Goal: Task Accomplishment & Management: Use online tool/utility

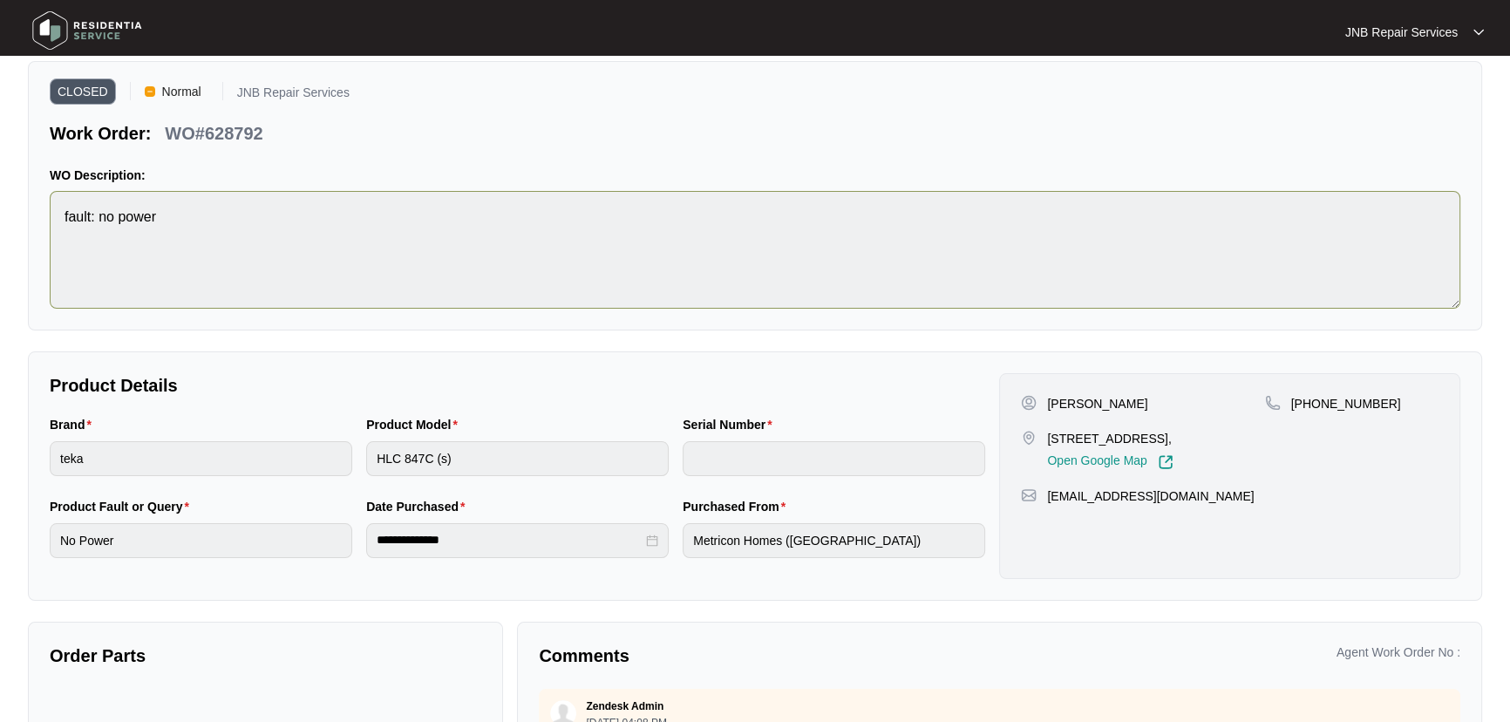
scroll to position [9, 0]
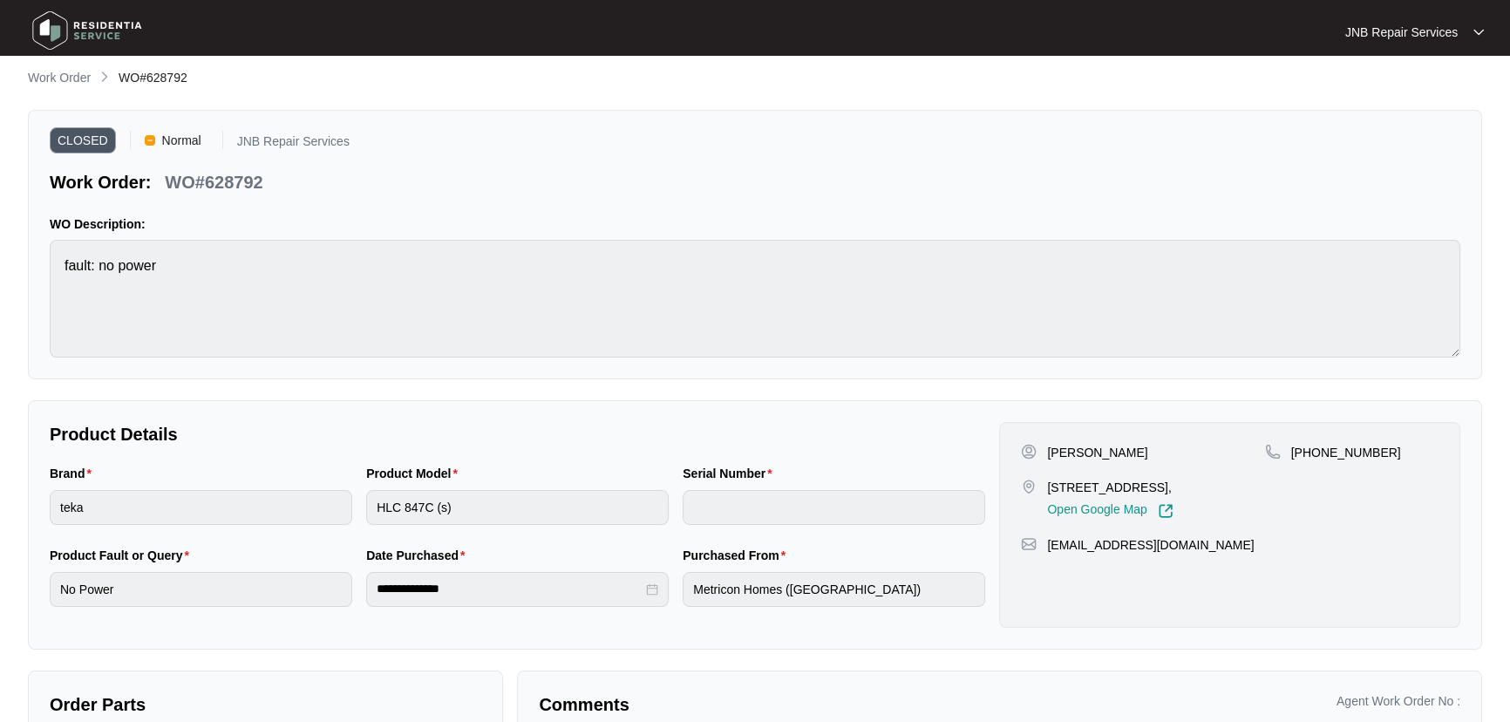
click at [1184, 227] on p "WO Description:" at bounding box center [755, 223] width 1410 height 17
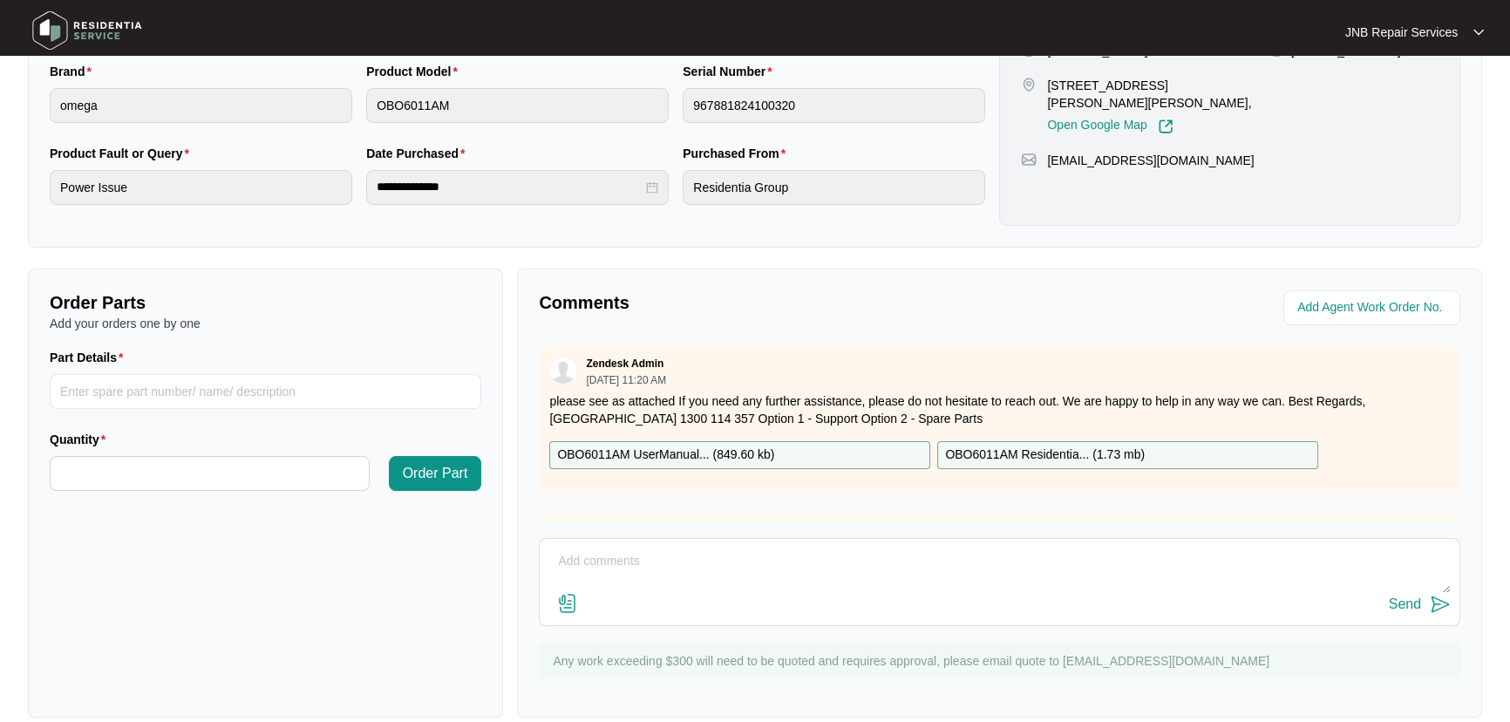
scroll to position [432, 0]
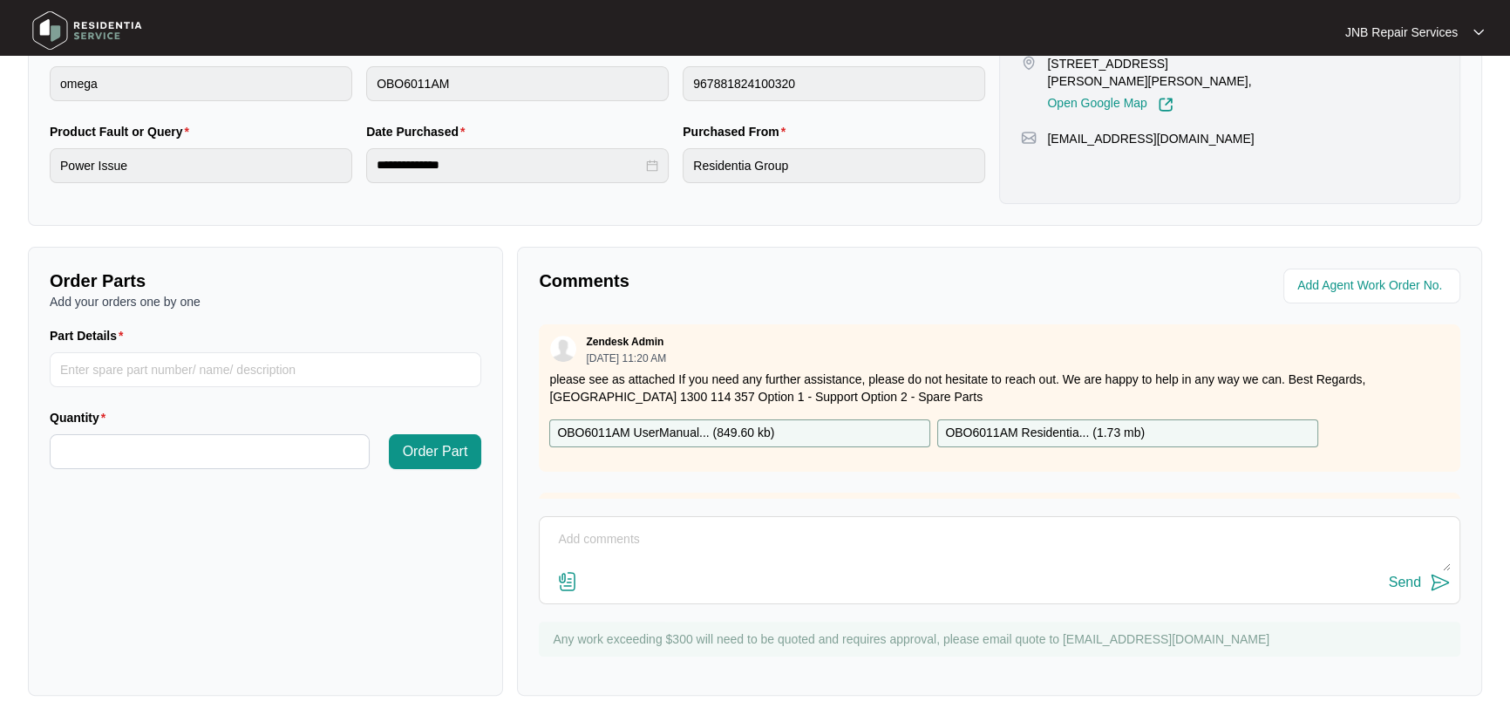
click at [792, 544] on textarea at bounding box center [999, 548] width 902 height 45
click at [866, 554] on textarea at bounding box center [999, 548] width 902 height 45
type textarea "replacement booked for [DATE]"
click at [1391, 594] on div "replacement booked for [DATE] Send" at bounding box center [999, 560] width 921 height 88
click at [1408, 583] on div "Send" at bounding box center [1405, 582] width 32 height 16
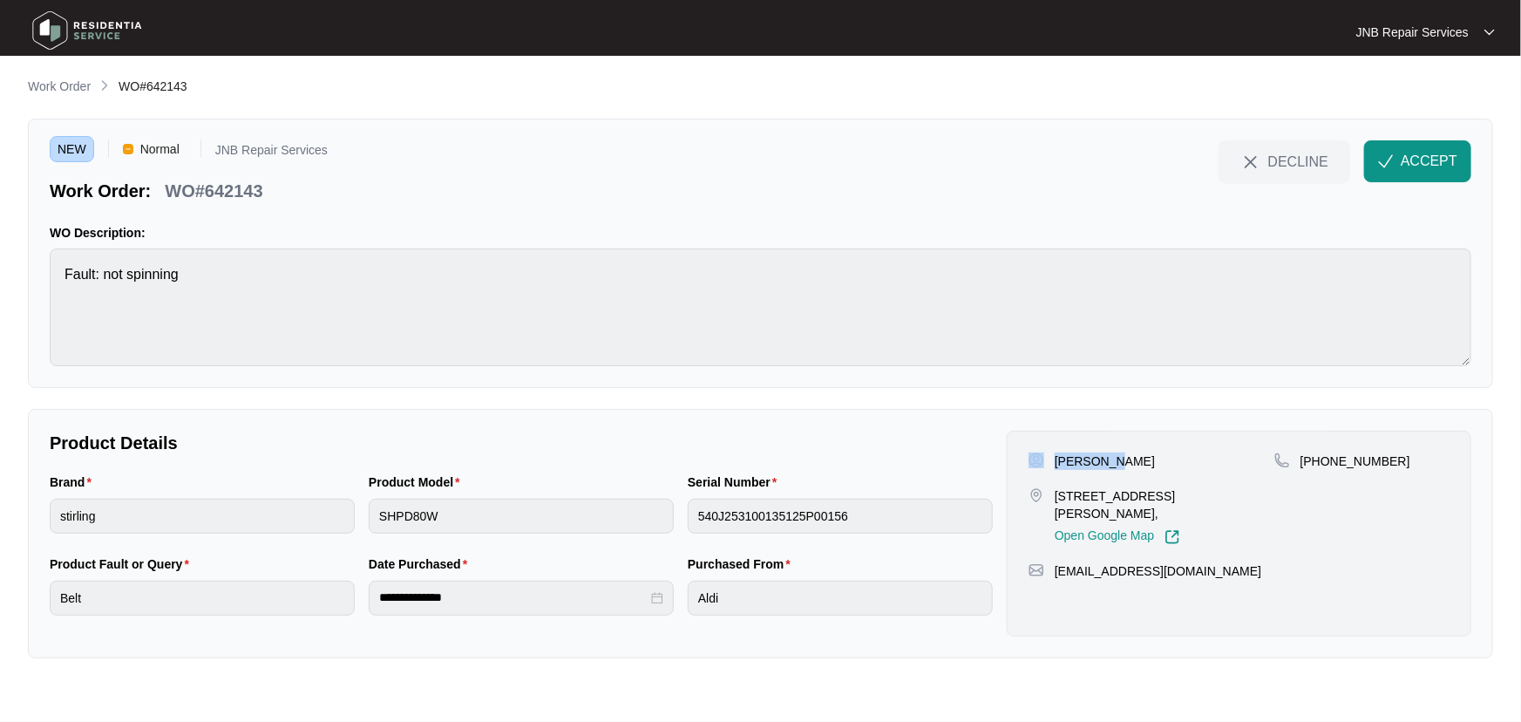
drag, startPoint x: 1128, startPoint y: 457, endPoint x: 1043, endPoint y: 457, distance: 84.6
click at [1043, 457] on div "[PERSON_NAME]" at bounding box center [1152, 460] width 246 height 17
copy div "[PERSON_NAME]"
drag, startPoint x: 1094, startPoint y: 514, endPoint x: 1053, endPoint y: 497, distance: 44.5
click at [1053, 497] on div "[STREET_ADDRESS], Open Google Map" at bounding box center [1152, 516] width 246 height 58
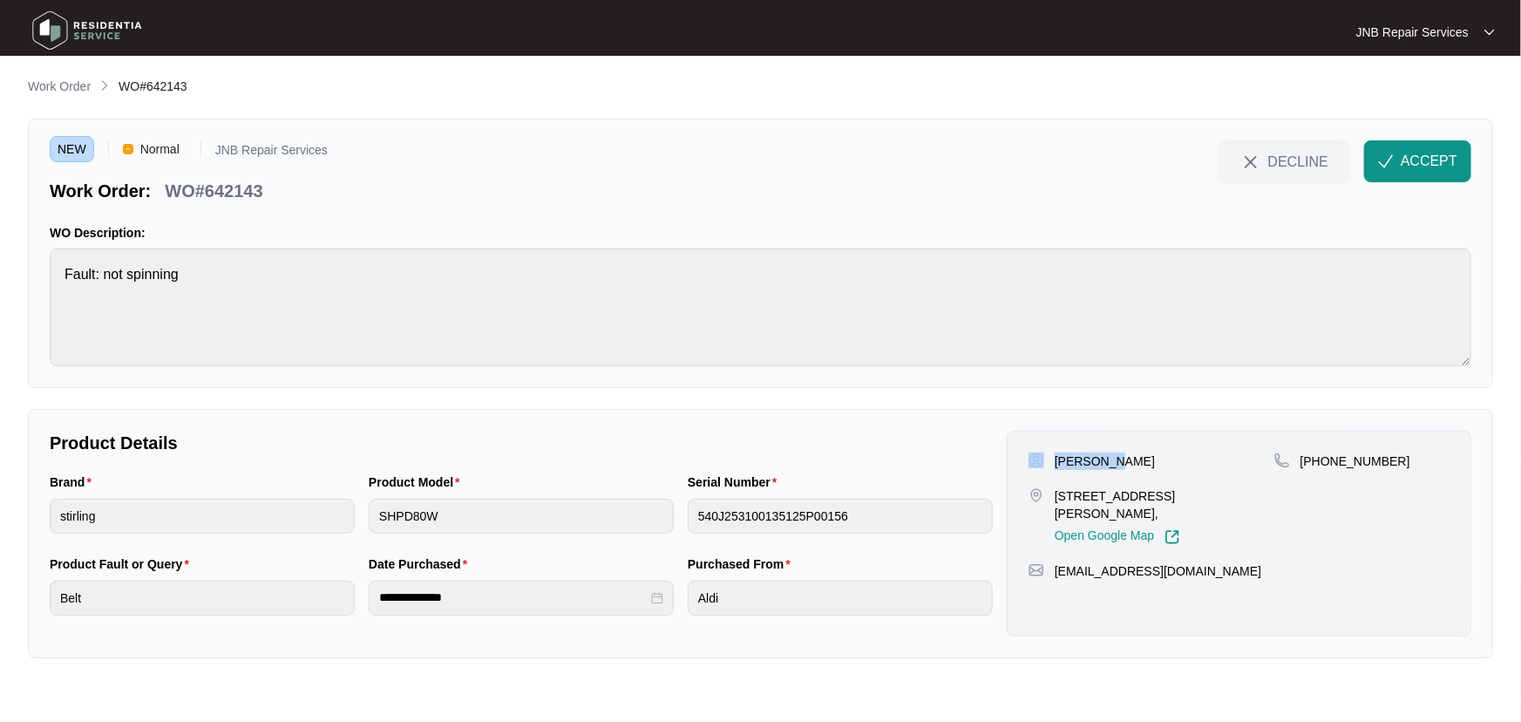
copy p "[STREET_ADDRESS][PERSON_NAME],"
drag, startPoint x: 1395, startPoint y: 463, endPoint x: 1324, endPoint y: 462, distance: 70.6
click at [1324, 462] on div "[PHONE_NUMBER]" at bounding box center [1361, 460] width 175 height 17
copy p "423813813"
drag, startPoint x: 1116, startPoint y: 513, endPoint x: 1061, endPoint y: 497, distance: 57.4
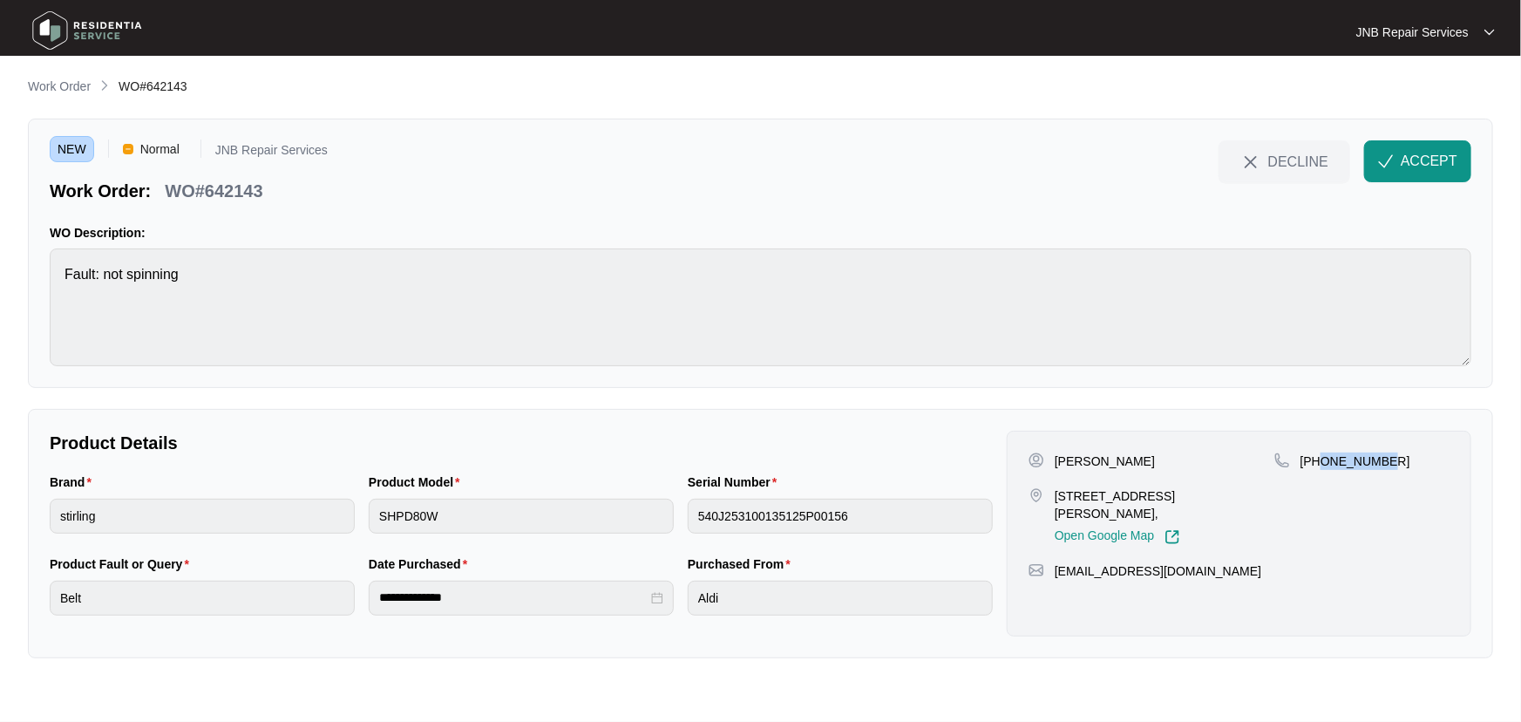
click at [1061, 497] on p "[STREET_ADDRESS][PERSON_NAME]," at bounding box center [1165, 504] width 220 height 35
click at [1098, 522] on div "Open Google Map" at bounding box center [1165, 533] width 220 height 23
drag, startPoint x: 1070, startPoint y: 506, endPoint x: 1057, endPoint y: 498, distance: 15.2
click at [1057, 498] on p "[STREET_ADDRESS][PERSON_NAME]," at bounding box center [1165, 504] width 220 height 35
copy p "[STREET_ADDRESS][PERSON_NAME],"
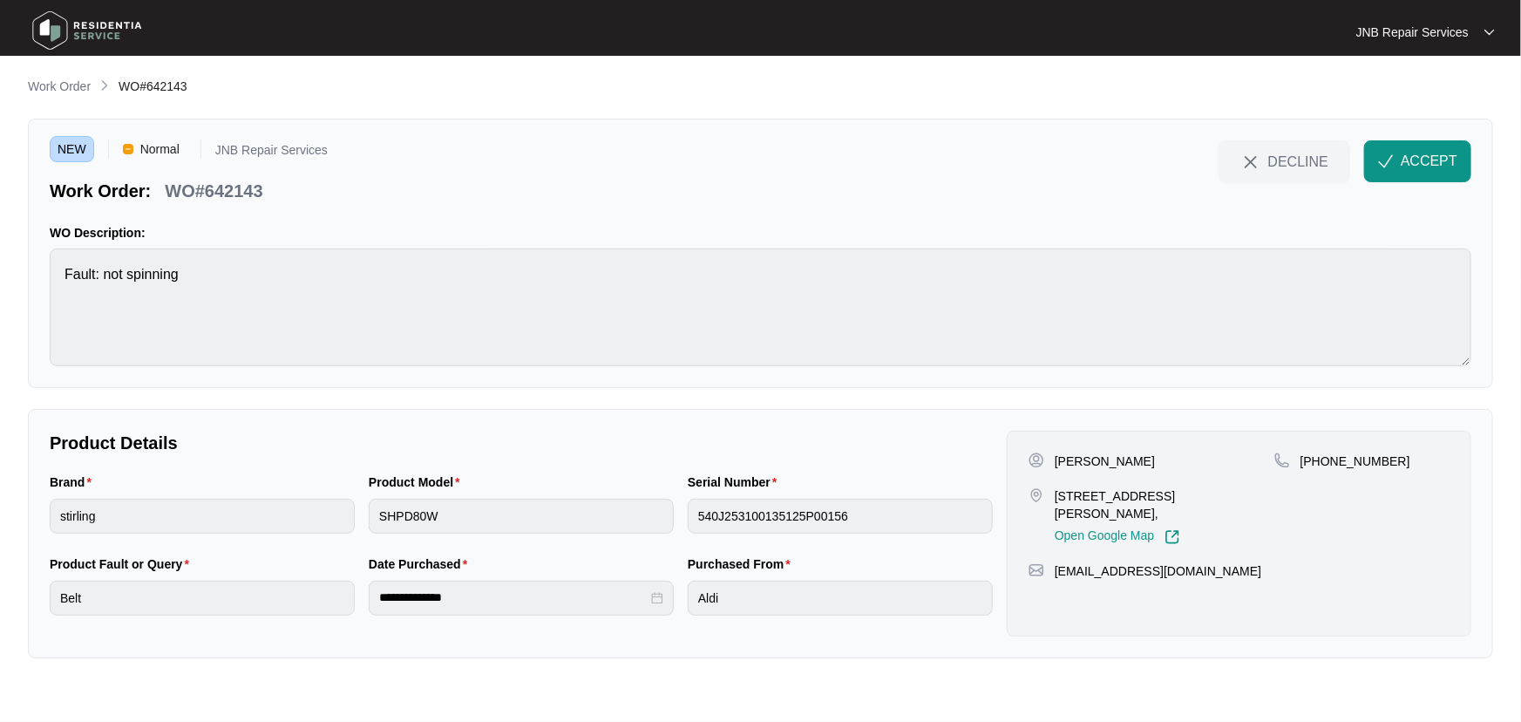
click at [363, 525] on div "Product Model SHPD80W" at bounding box center [521, 513] width 319 height 82
drag, startPoint x: 1125, startPoint y: 516, endPoint x: 1056, endPoint y: 495, distance: 72.8
click at [1056, 495] on p "[STREET_ADDRESS][PERSON_NAME]," at bounding box center [1165, 504] width 220 height 35
copy p "[STREET_ADDRESS][PERSON_NAME],"
click at [655, 529] on div "Brand stirling Product Model SHPD80W Serial Number 540J253100135125P00156" at bounding box center [521, 513] width 957 height 82
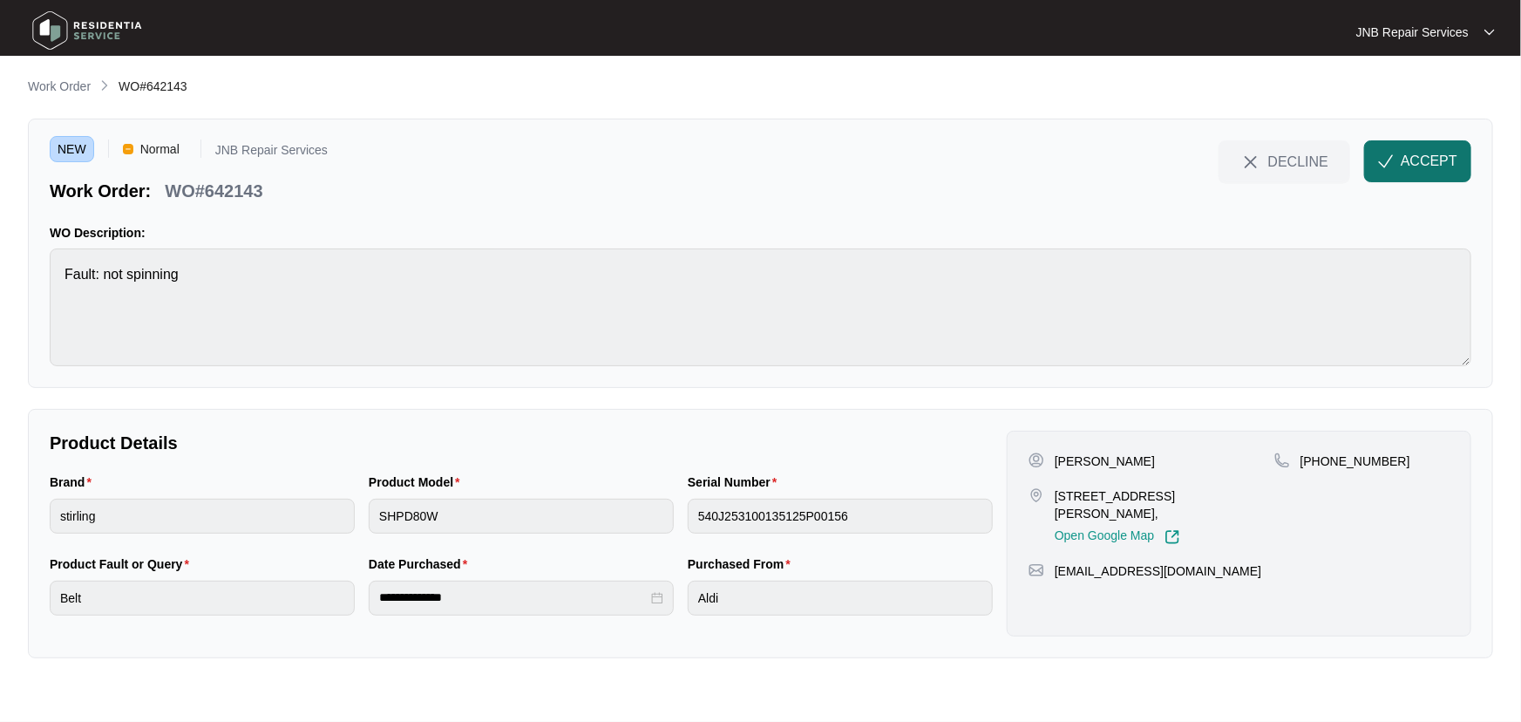
click at [1448, 164] on span "ACCEPT" at bounding box center [1429, 161] width 57 height 21
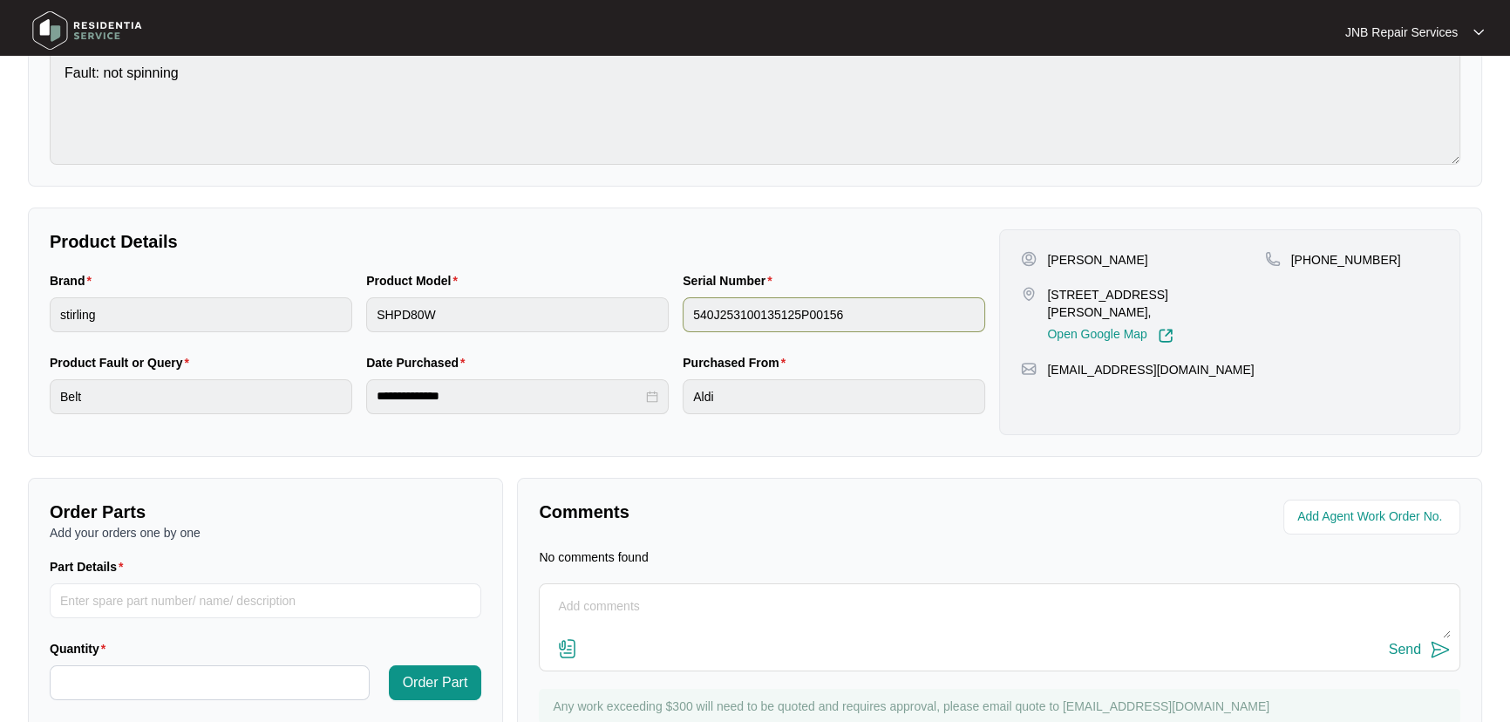
scroll to position [268, 0]
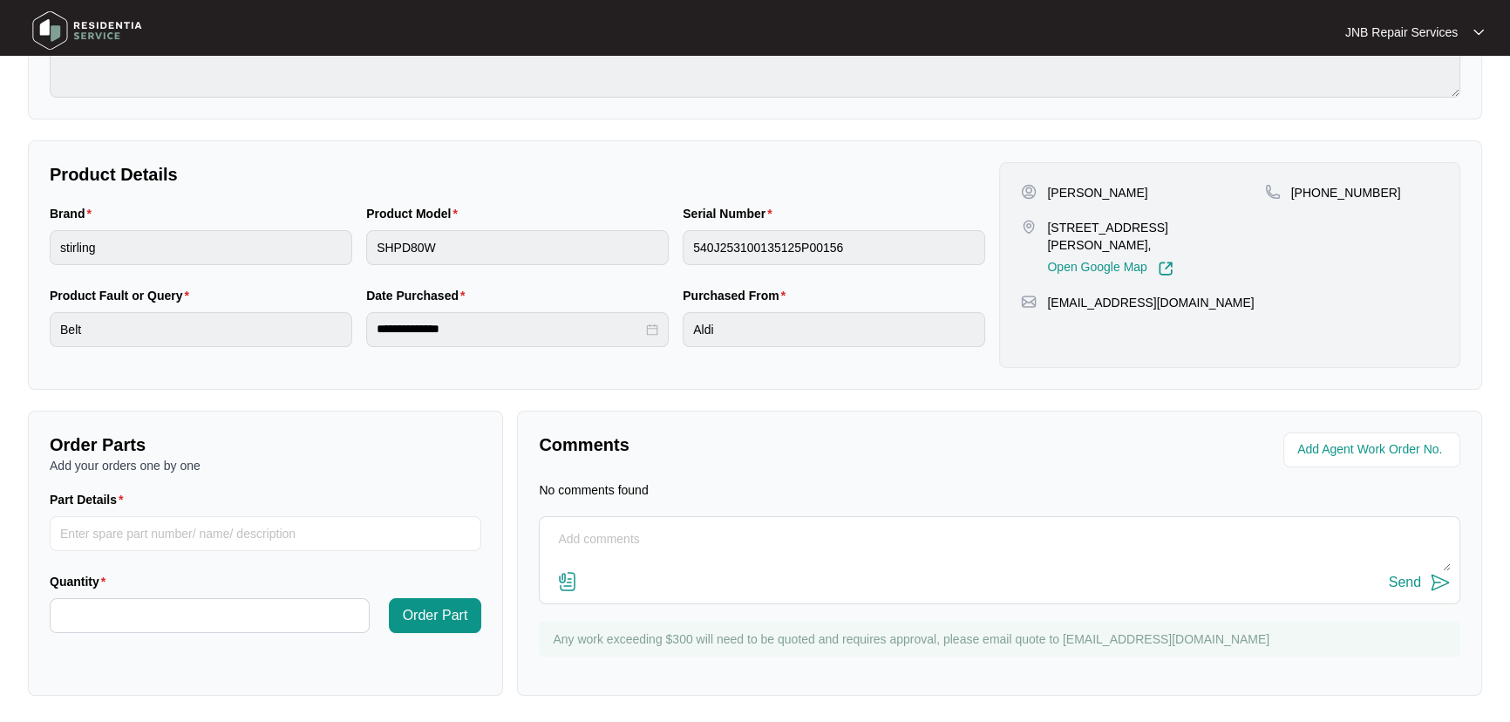
click at [653, 556] on textarea at bounding box center [999, 548] width 902 height 45
click at [261, 542] on input "Part Details" at bounding box center [265, 533] width 431 height 35
type input "bely"
click at [232, 614] on input "Quantity" at bounding box center [210, 615] width 318 height 33
type input "*"
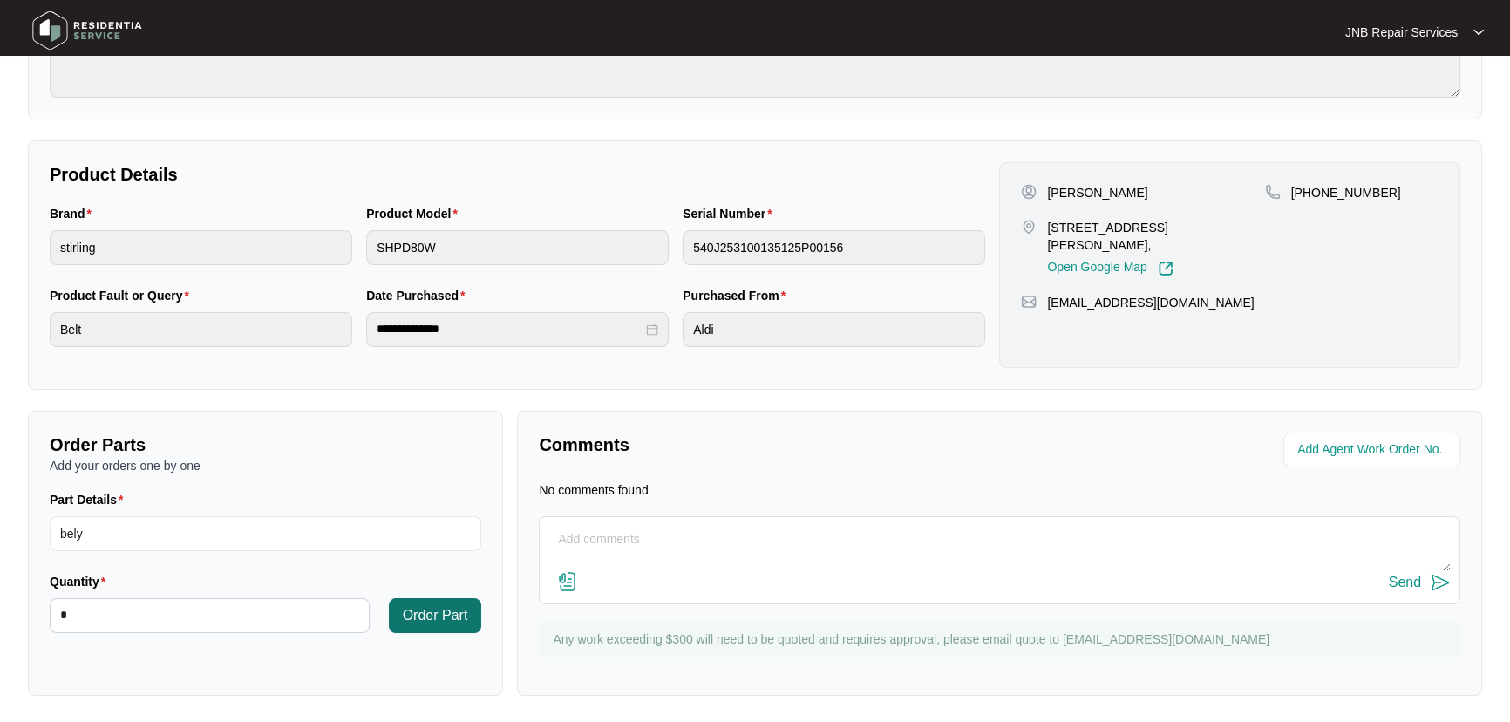
click at [444, 610] on span "Order Part" at bounding box center [435, 615] width 65 height 21
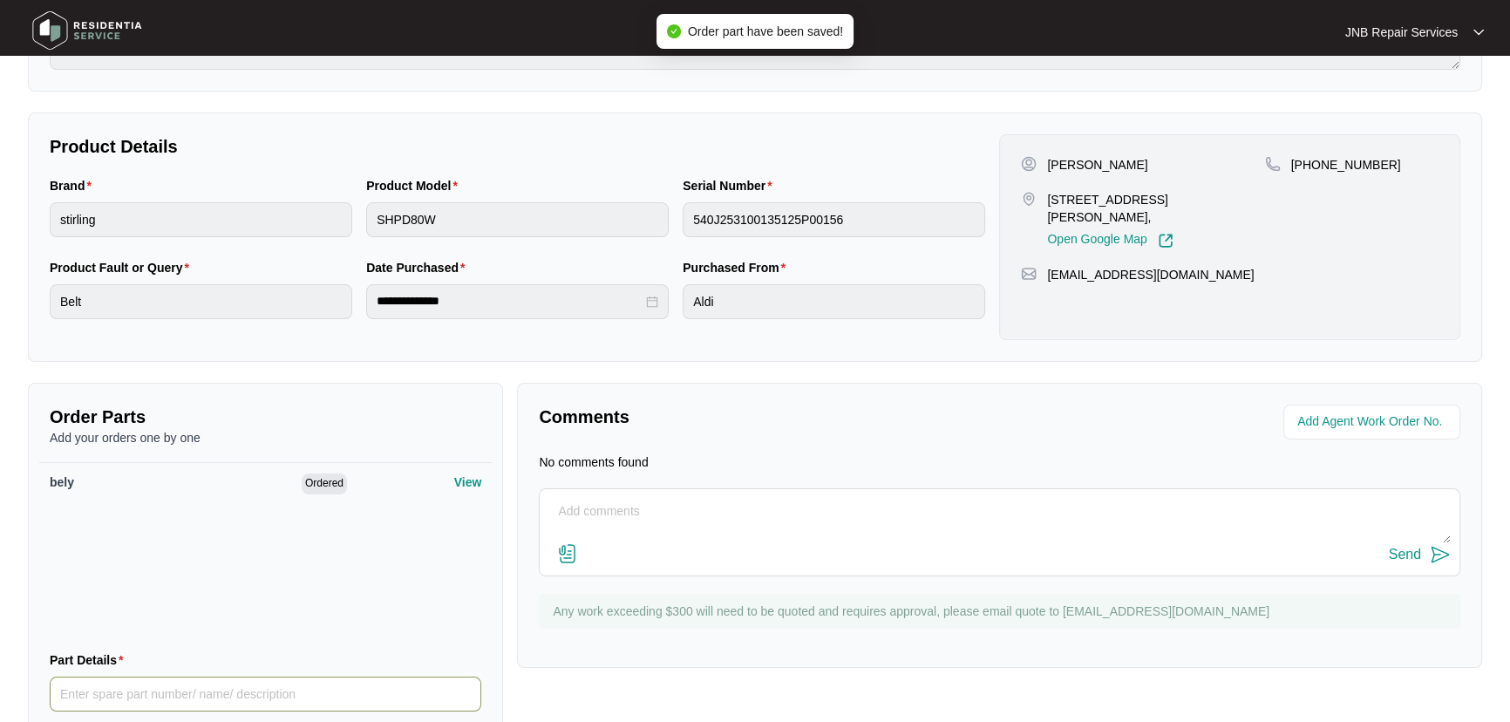
scroll to position [436, 0]
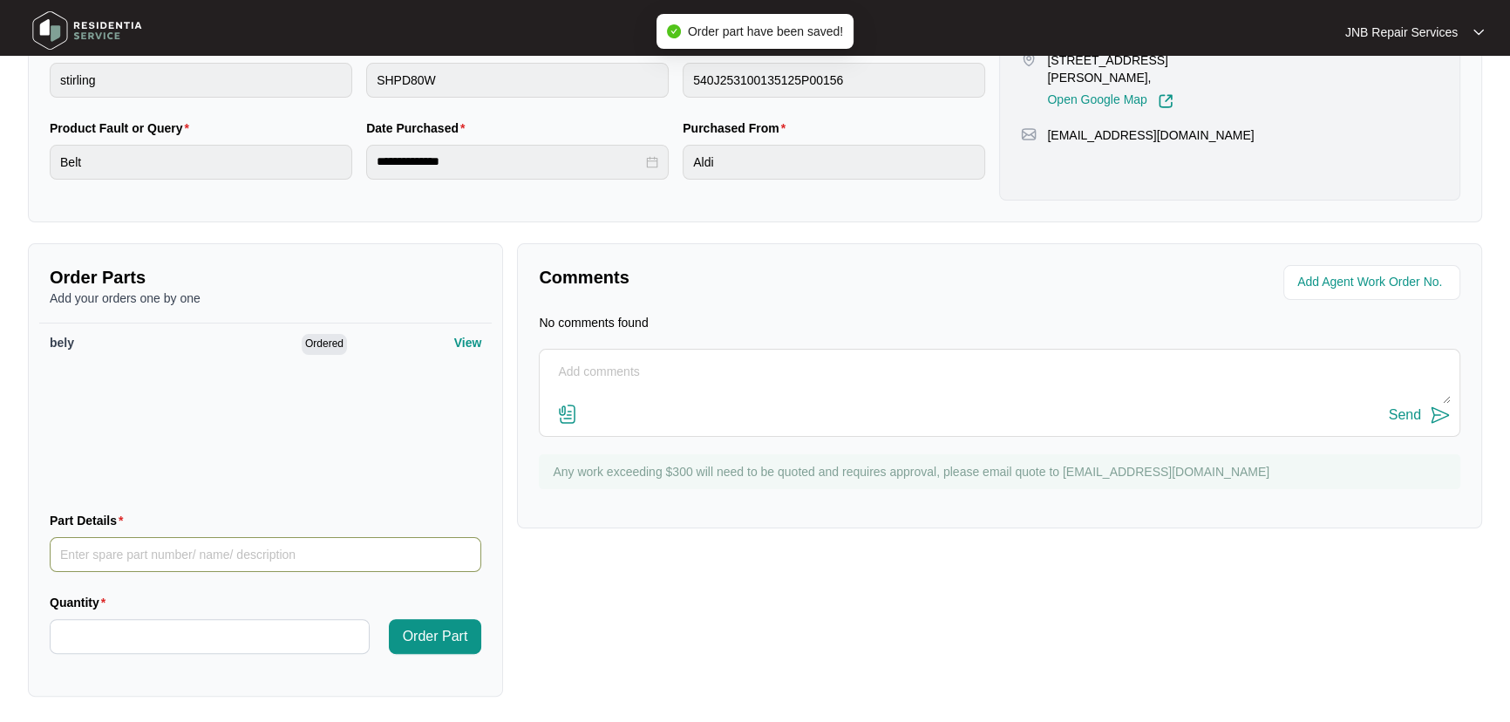
click at [200, 561] on input "Part Details" at bounding box center [265, 554] width 431 height 35
click at [314, 339] on span "Ordered" at bounding box center [324, 344] width 45 height 21
click at [459, 346] on p "View" at bounding box center [468, 342] width 28 height 17
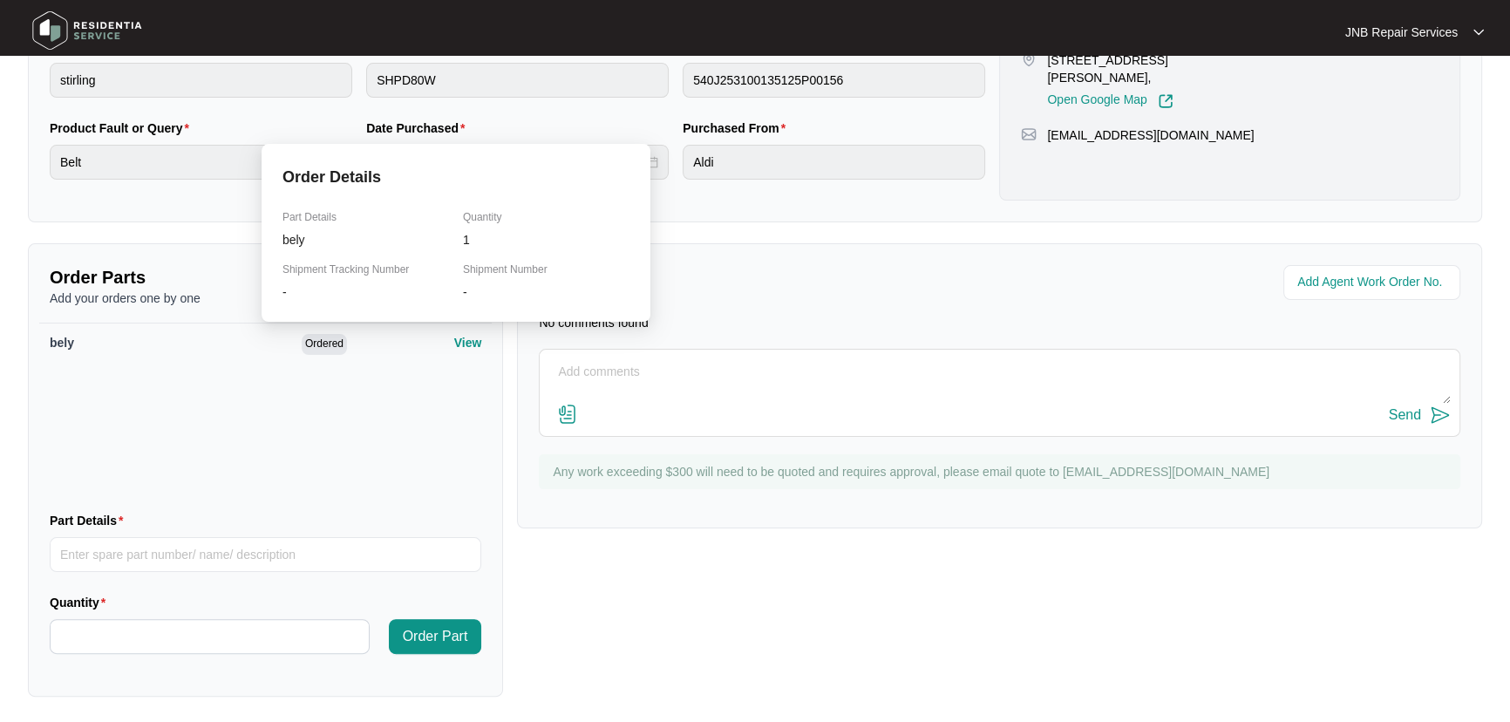
click at [386, 420] on div "bely Ordered View" at bounding box center [265, 410] width 452 height 174
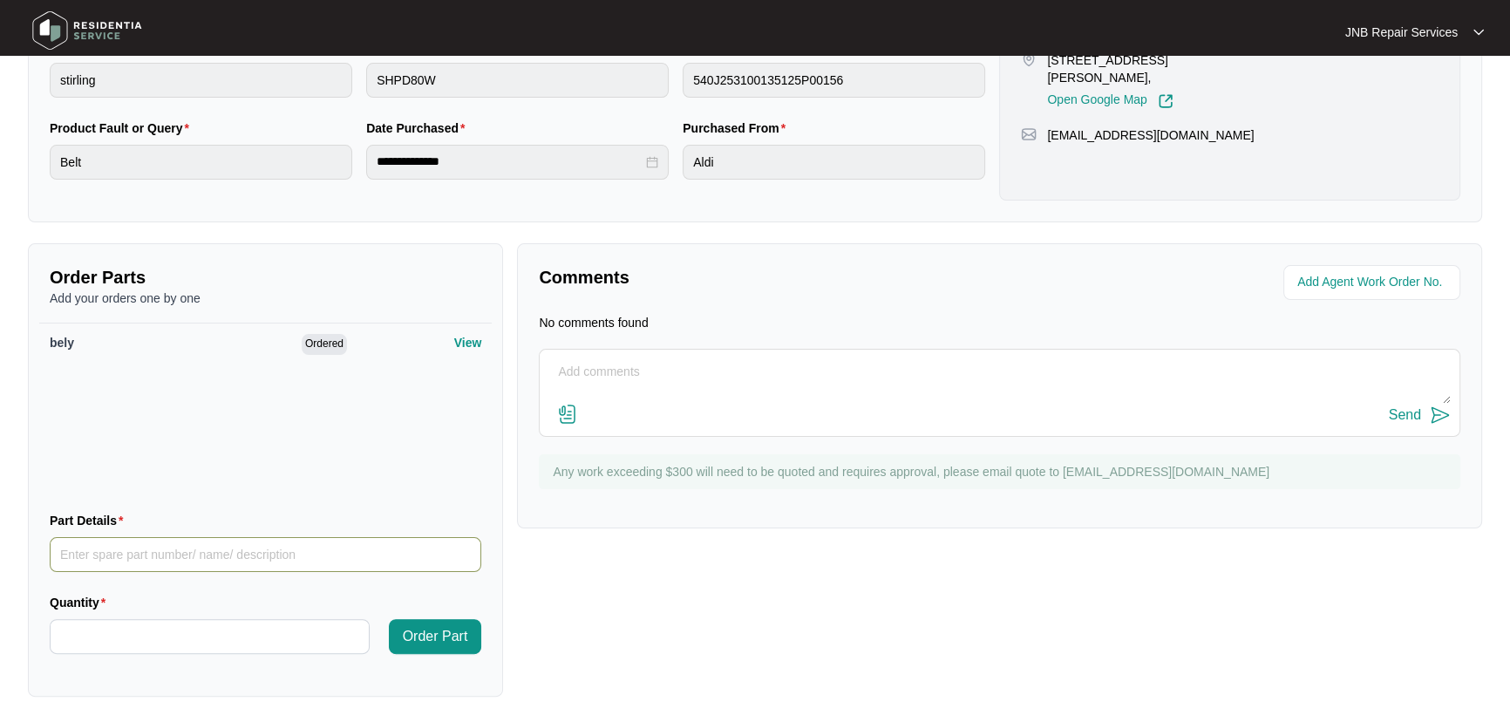
click at [296, 549] on input "Part Details" at bounding box center [265, 554] width 431 height 35
type input "belt"
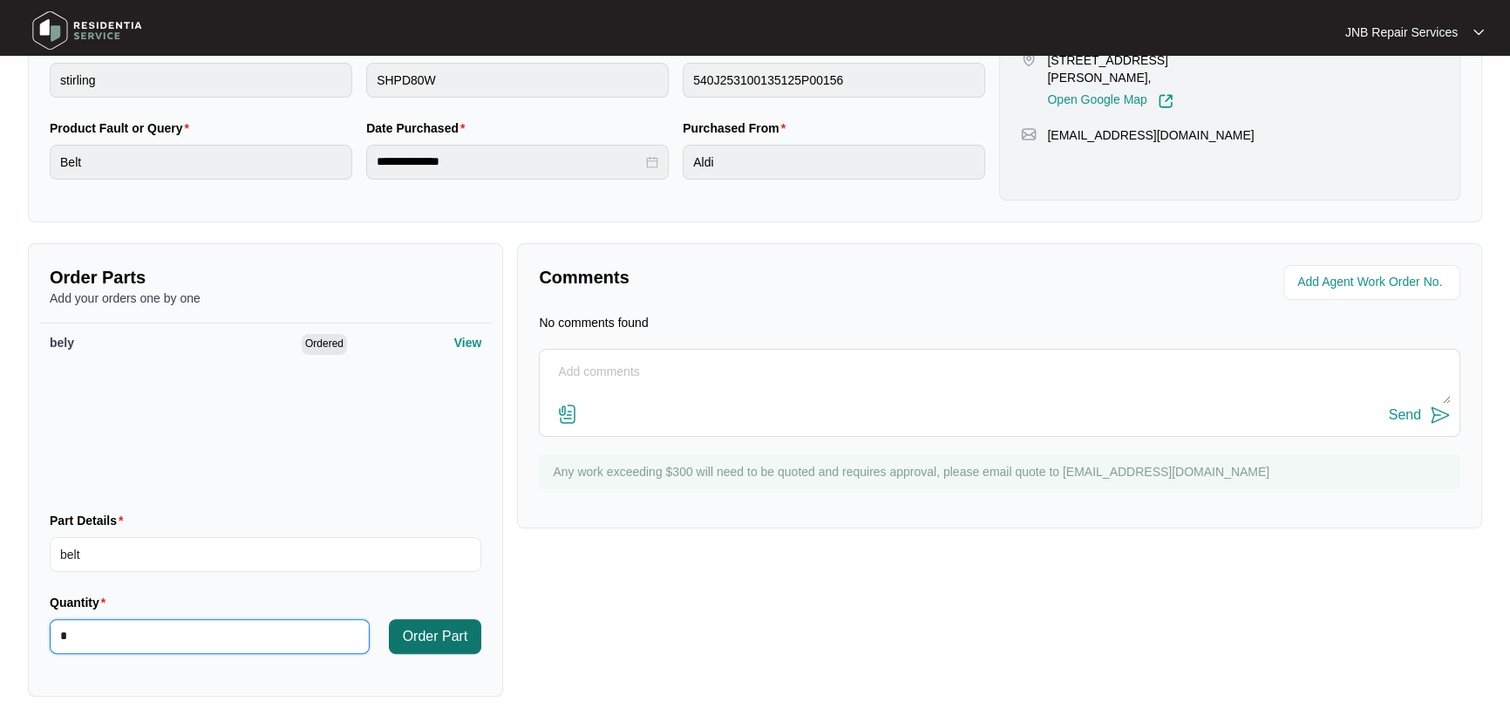
type input "*"
click at [462, 636] on span "Order Part" at bounding box center [435, 636] width 65 height 21
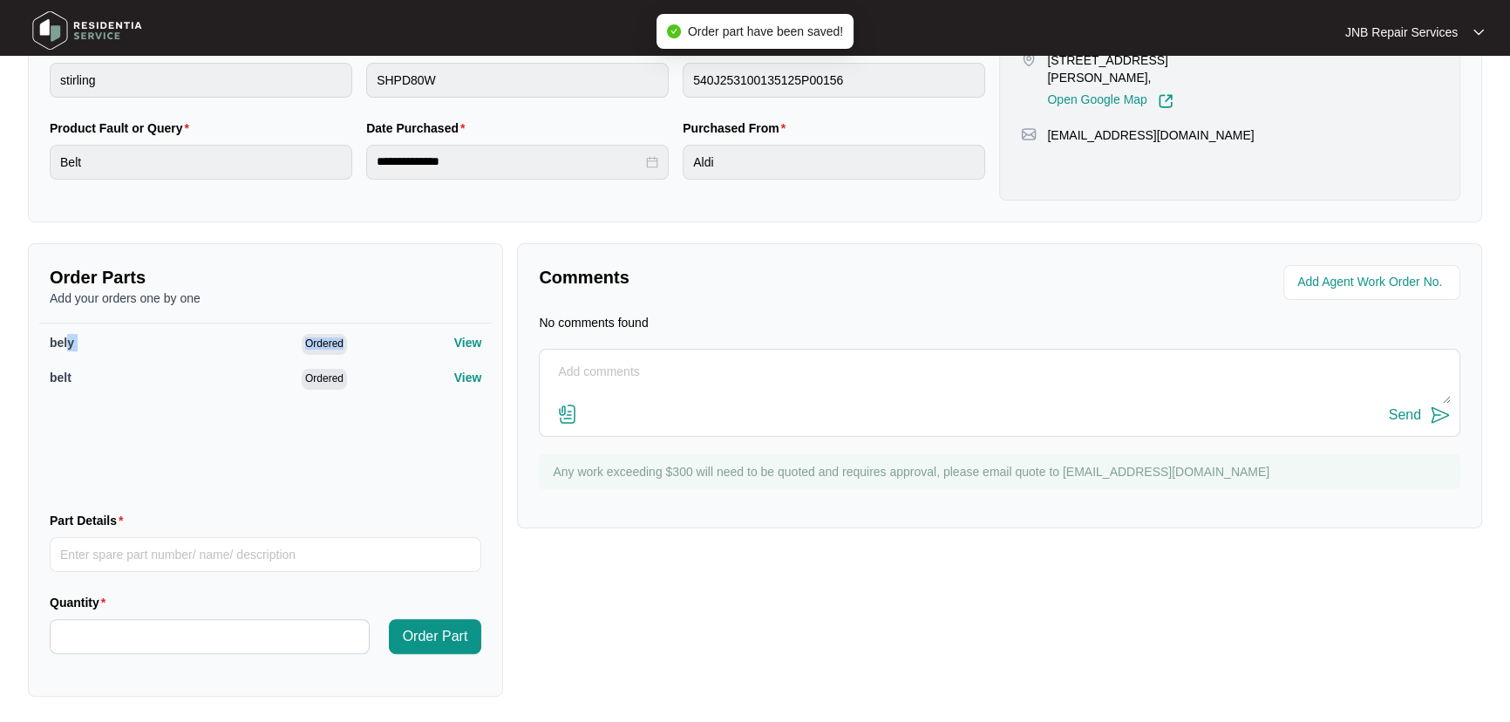
drag, startPoint x: 70, startPoint y: 336, endPoint x: 404, endPoint y: 335, distance: 334.7
click at [399, 335] on div "bely Ordered View" at bounding box center [265, 344] width 431 height 21
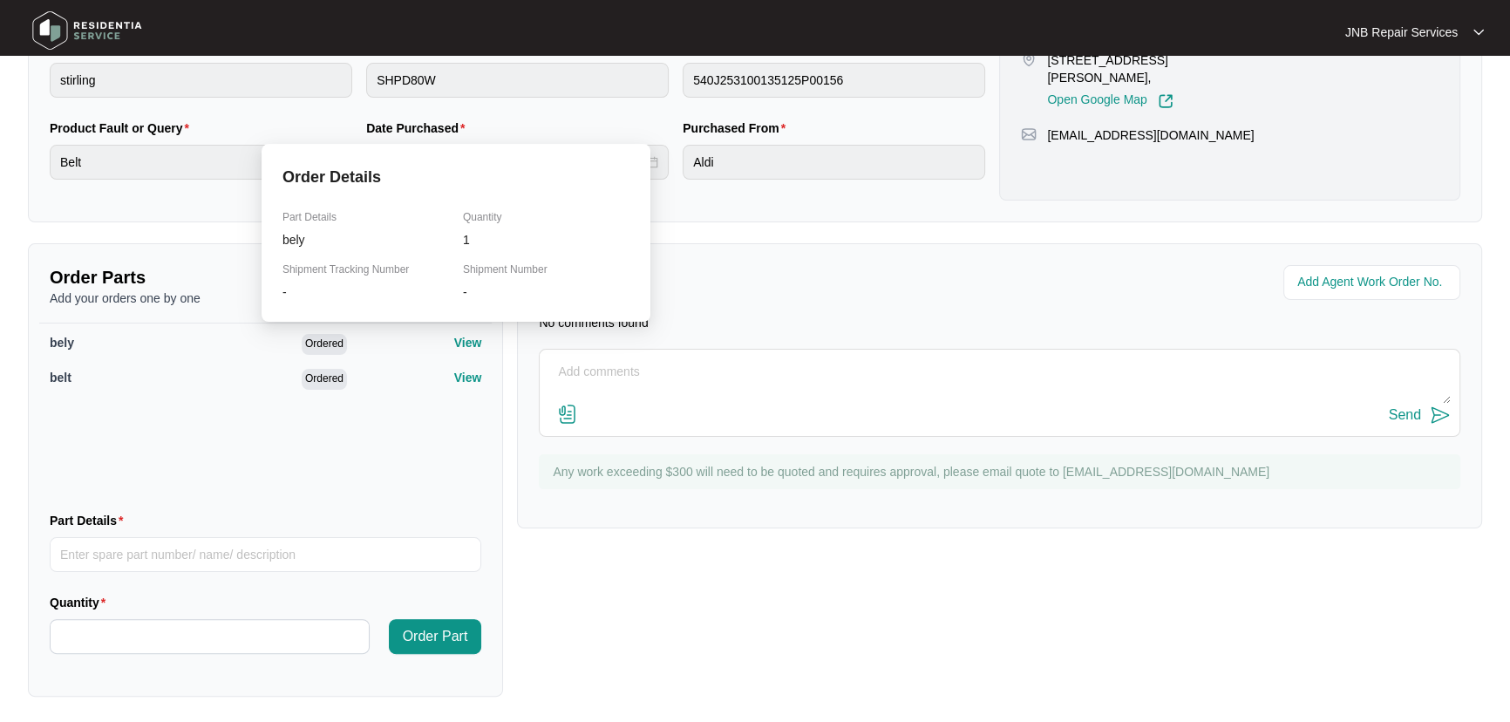
click at [462, 340] on p "View" at bounding box center [468, 342] width 28 height 17
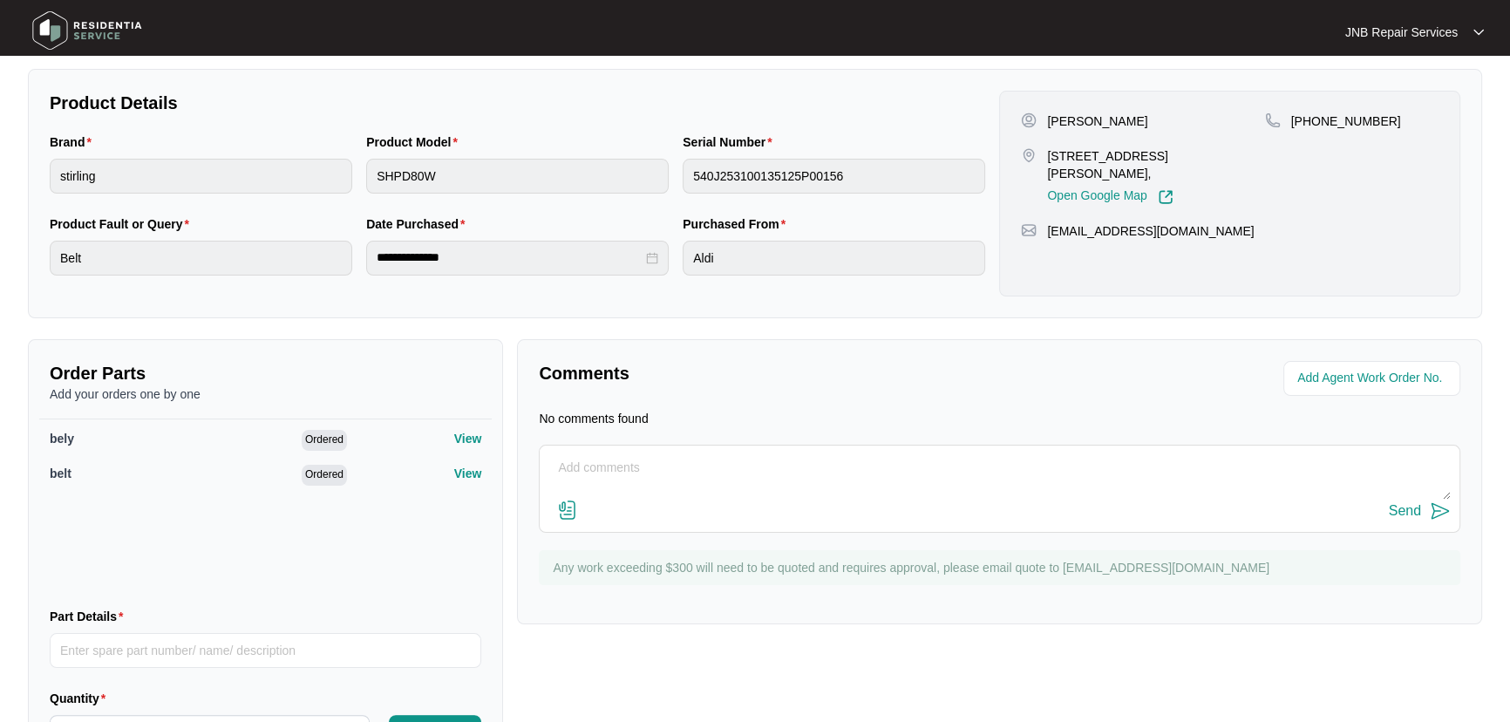
scroll to position [357, 0]
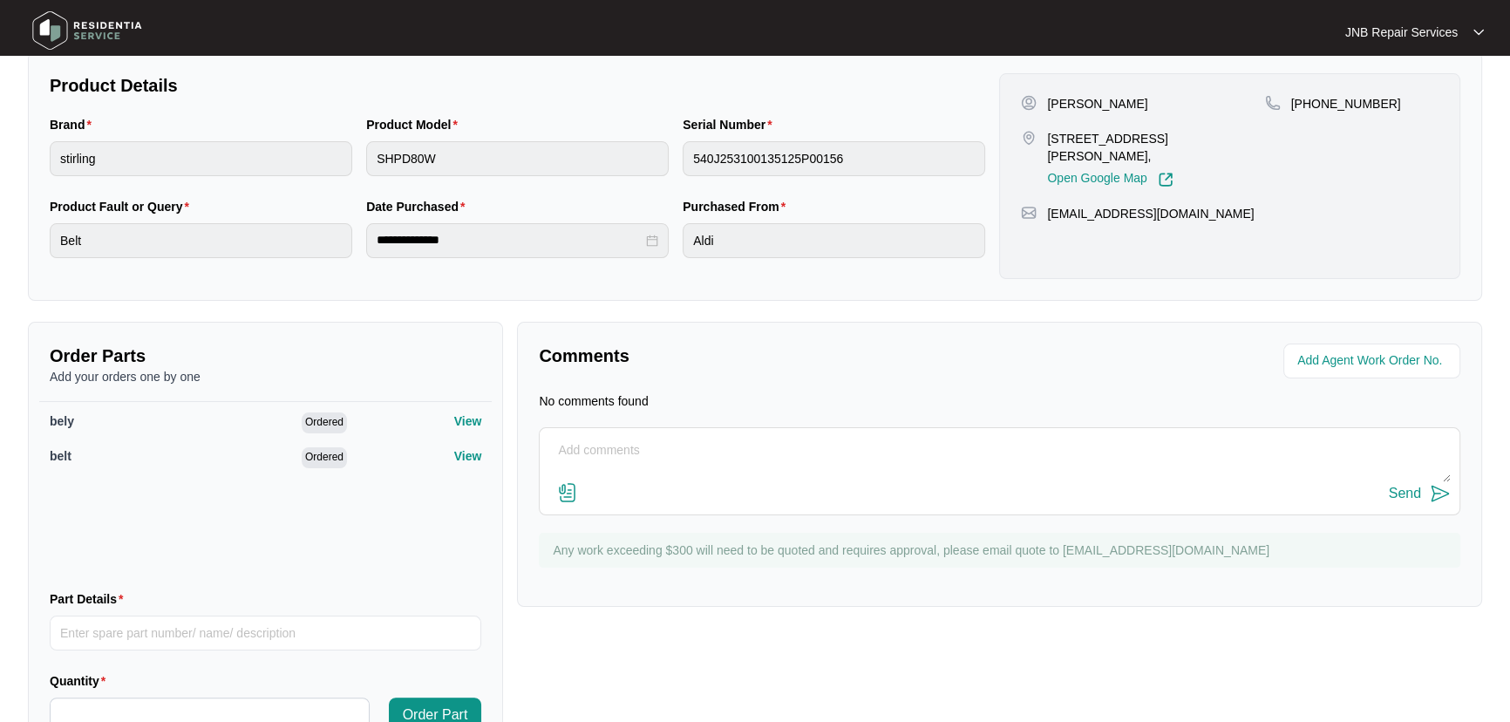
click at [330, 523] on div "bely Ordered View belt Ordered View" at bounding box center [265, 488] width 452 height 174
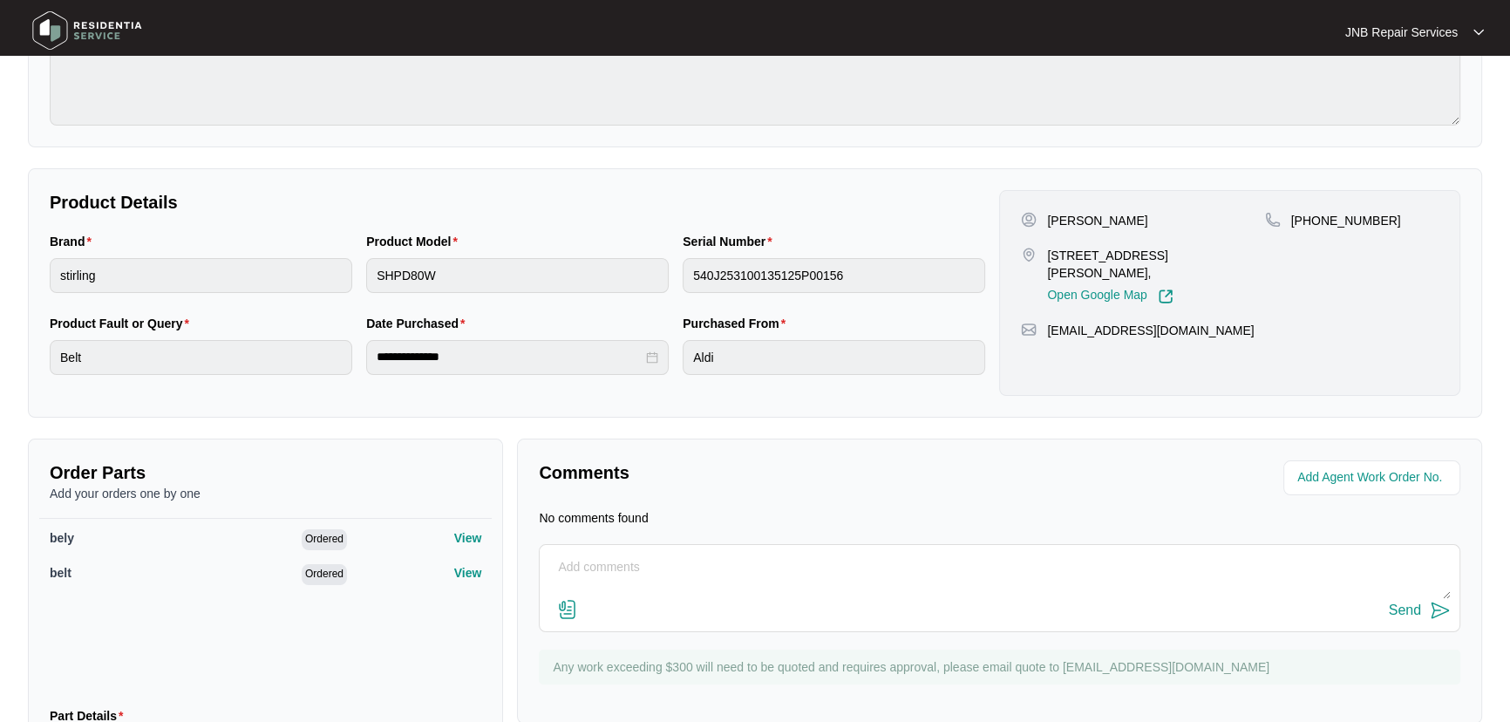
scroll to position [119, 0]
